Goal: Task Accomplishment & Management: Use online tool/utility

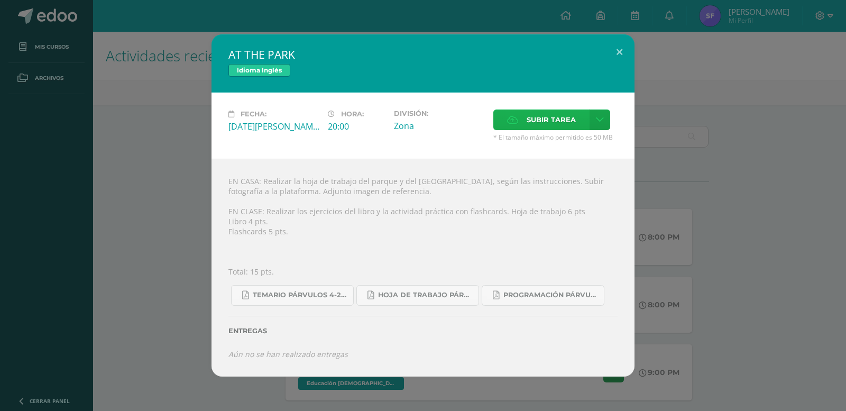
click at [550, 117] on span "Subir tarea" at bounding box center [551, 120] width 49 height 20
click at [0, 0] on input "Subir tarea" at bounding box center [0, 0] width 0 height 0
click at [572, 115] on span "Subir tarea" at bounding box center [551, 120] width 49 height 20
click at [0, 0] on input "Subir tarea" at bounding box center [0, 0] width 0 height 0
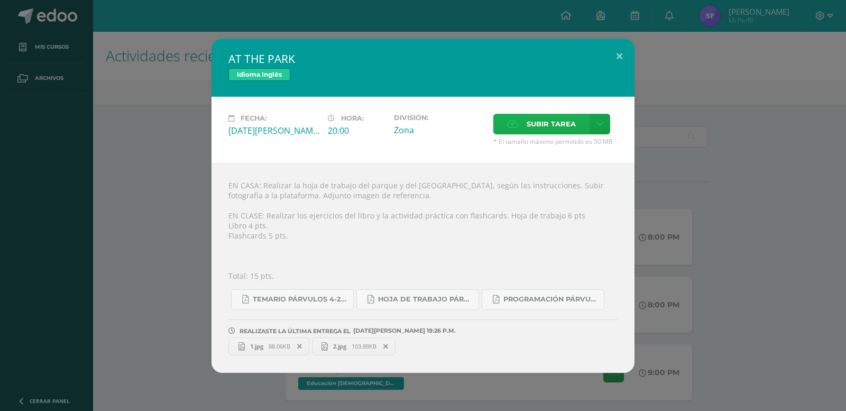
click at [545, 117] on span "Subir tarea" at bounding box center [551, 124] width 49 height 20
click at [0, 0] on input "Subir tarea" at bounding box center [0, 0] width 0 height 0
drag, startPoint x: 616, startPoint y: 53, endPoint x: 624, endPoint y: 82, distance: 30.1
click at [616, 53] on button at bounding box center [619, 57] width 30 height 36
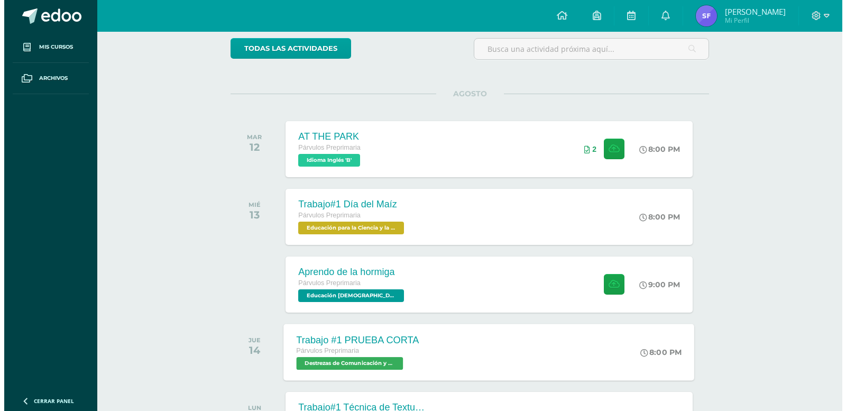
scroll to position [106, 0]
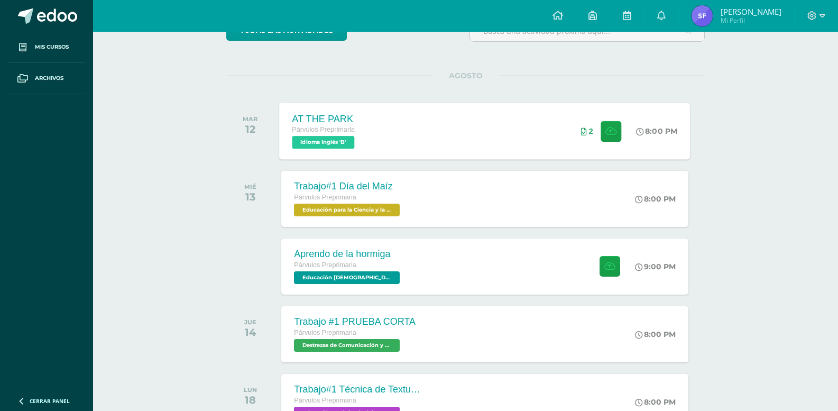
click at [522, 144] on div "AT THE PARK Párvulos Preprimaria Idioma Inglés 'B' 8:00 PM 2 AT THE PARK Idioma…" at bounding box center [485, 131] width 411 height 57
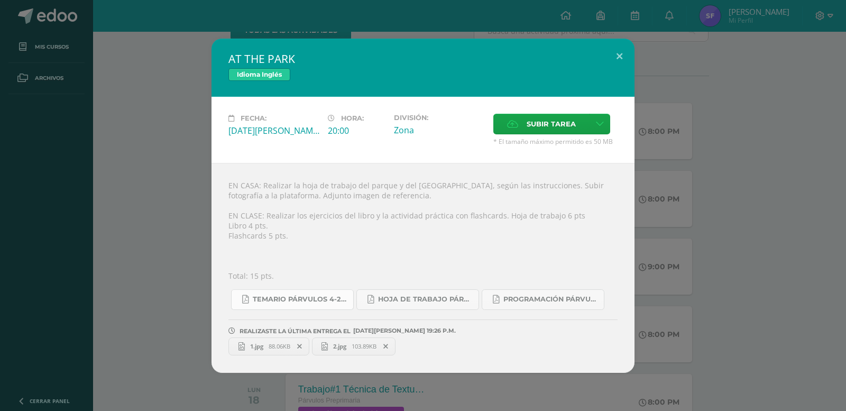
click at [301, 295] on span "Temario Párvulos 4-2025.pdf" at bounding box center [300, 299] width 95 height 8
click at [397, 299] on span "Hoja de trabajo PÁRVULOS1.pdf" at bounding box center [425, 299] width 95 height 8
click at [532, 301] on span "Programación Párvulos Inglés A-B.pdf" at bounding box center [550, 299] width 95 height 8
